Goal: Find specific page/section: Find specific page/section

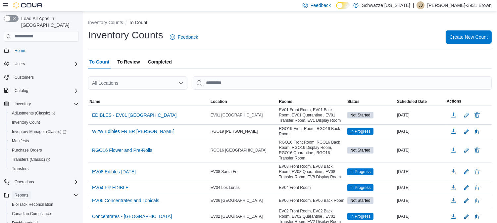
click at [21, 193] on span "Reports" at bounding box center [22, 195] width 14 height 5
click at [22, 193] on span "Reports" at bounding box center [22, 195] width 14 height 5
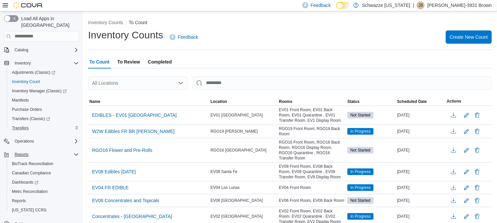
scroll to position [43, 0]
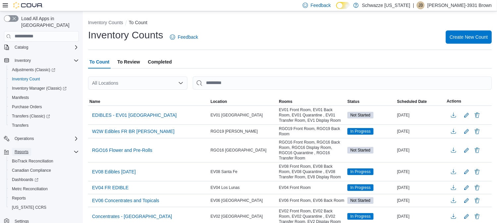
click at [27, 148] on span "Reports" at bounding box center [22, 152] width 14 height 8
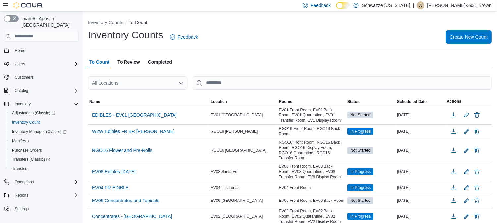
scroll to position [0, 0]
click at [24, 193] on span "Reports" at bounding box center [22, 195] width 14 height 5
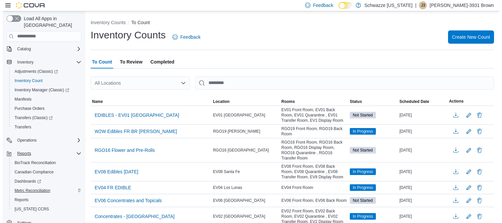
scroll to position [43, 0]
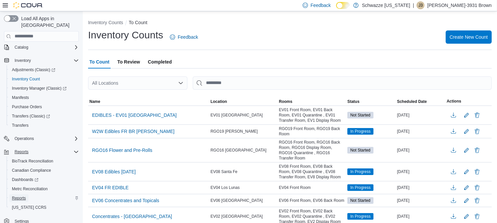
click at [19, 196] on span "Reports" at bounding box center [19, 198] width 14 height 5
